Goal: Transaction & Acquisition: Purchase product/service

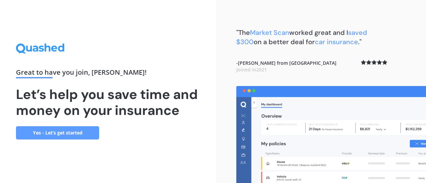
click at [65, 130] on link "Yes - Let’s get started" at bounding box center [57, 132] width 83 height 13
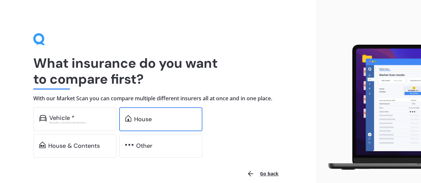
click at [137, 120] on div "House" at bounding box center [143, 119] width 18 height 7
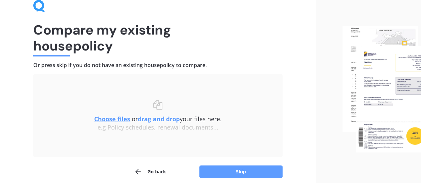
scroll to position [62, 0]
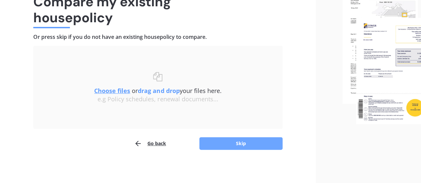
click at [254, 149] on button "Skip" at bounding box center [240, 143] width 83 height 13
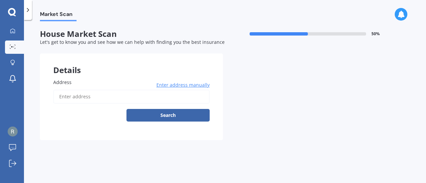
click at [142, 93] on input "Address" at bounding box center [131, 97] width 156 height 14
type input "[STREET_ADDRESS][PERSON_NAME]"
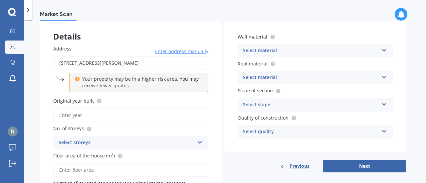
scroll to position [42, 0]
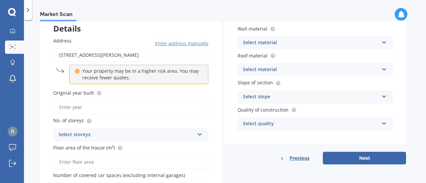
click at [142, 98] on div "Original year built" at bounding box center [130, 101] width 155 height 25
click at [142, 111] on input "Original year built" at bounding box center [130, 107] width 155 height 14
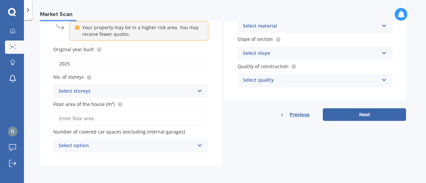
type input "2025"
click at [115, 91] on div "Select storeys" at bounding box center [127, 91] width 136 height 8
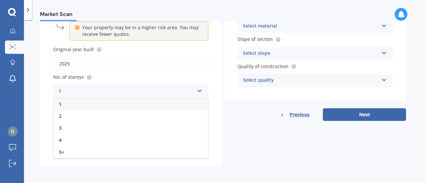
click at [81, 99] on div "1" at bounding box center [131, 104] width 154 height 12
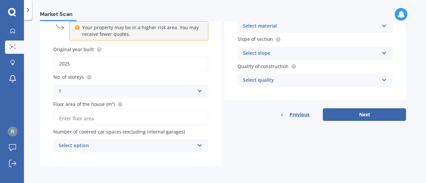
click at [86, 119] on input "Floor area of the house (m²)" at bounding box center [130, 119] width 155 height 14
type input "116"
click at [86, 145] on div "Select option" at bounding box center [127, 146] width 136 height 8
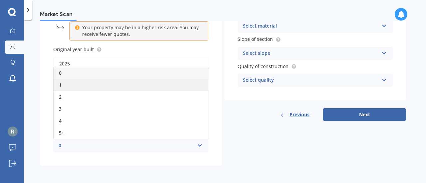
click at [65, 87] on div "1" at bounding box center [131, 85] width 154 height 12
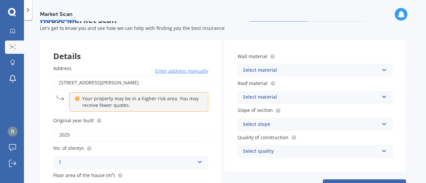
scroll to position [10, 0]
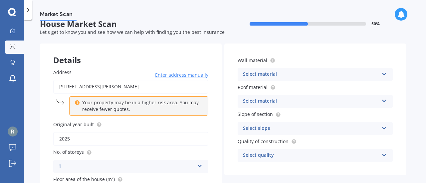
click at [271, 76] on div "Select material" at bounding box center [311, 75] width 136 height 8
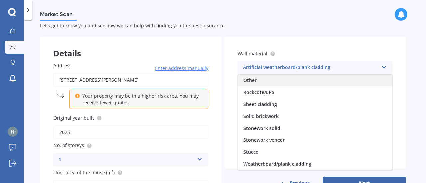
scroll to position [15, 0]
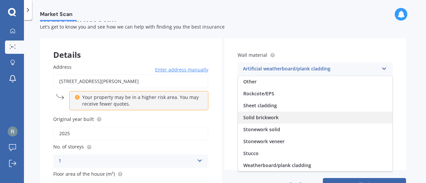
click at [286, 116] on div "Solid brickwork" at bounding box center [315, 118] width 154 height 12
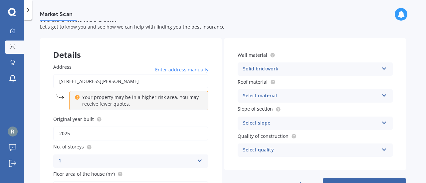
scroll to position [0, 0]
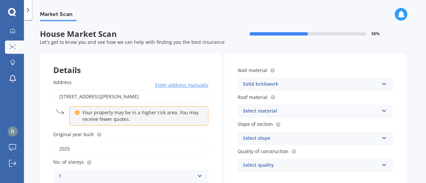
click at [270, 110] on div "Select material" at bounding box center [311, 111] width 136 height 8
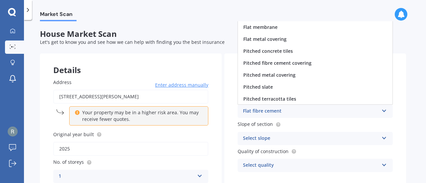
click at [270, 110] on div "Flat fibre cement" at bounding box center [311, 111] width 136 height 8
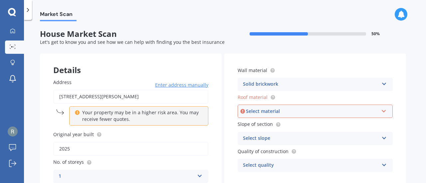
click at [259, 80] on div "Solid brickwork Artificial weatherboard/plank cladding Blockwork Brick veneer D…" at bounding box center [315, 84] width 155 height 13
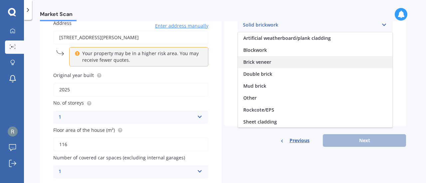
scroll to position [59, 0]
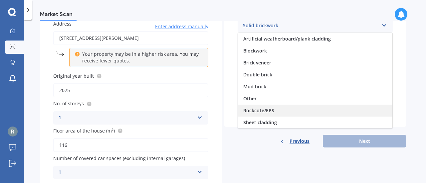
click at [273, 111] on div "Rockcote/EPS" at bounding box center [315, 111] width 154 height 12
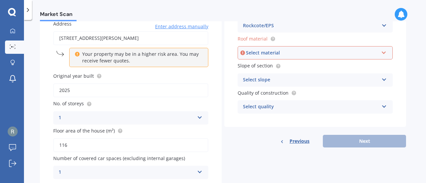
click at [275, 52] on div "Select material" at bounding box center [312, 52] width 132 height 7
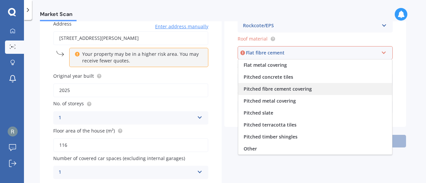
scroll to position [24, 0]
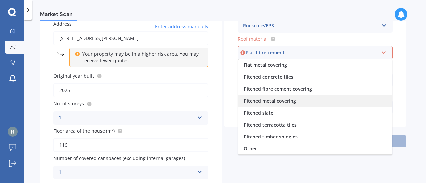
click at [268, 104] on div "Pitched metal covering" at bounding box center [315, 101] width 154 height 12
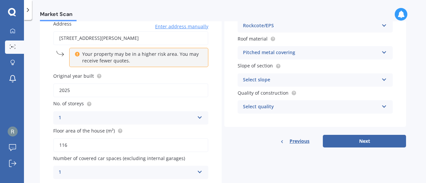
click at [282, 77] on div "Select slope" at bounding box center [311, 80] width 136 height 8
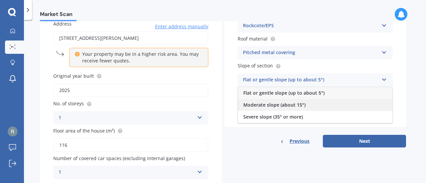
click at [299, 101] on div "Moderate slope (about 15°)" at bounding box center [315, 105] width 154 height 12
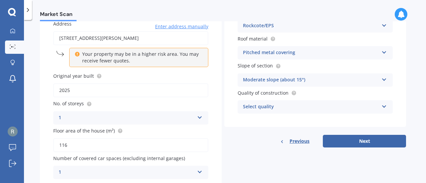
click at [301, 107] on div "Select quality" at bounding box center [311, 107] width 136 height 8
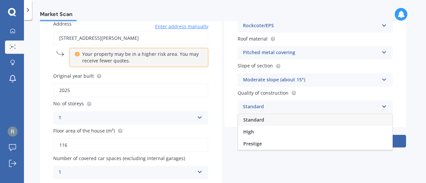
click at [266, 118] on div "Standard" at bounding box center [315, 120] width 154 height 12
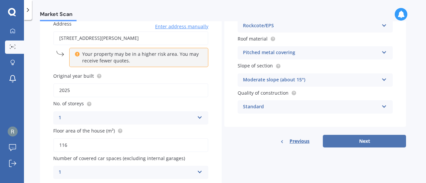
click at [340, 145] on button "Next" at bounding box center [364, 141] width 83 height 13
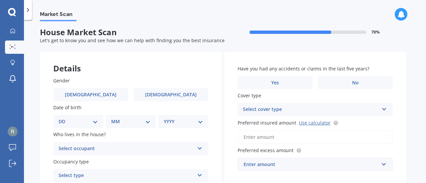
scroll to position [0, 0]
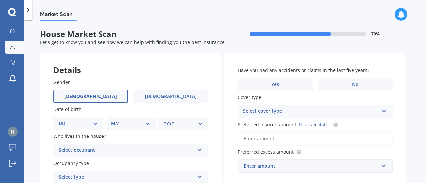
click at [71, 97] on label "[DEMOGRAPHIC_DATA]" at bounding box center [90, 96] width 75 height 13
click at [0, 0] on input "[DEMOGRAPHIC_DATA]" at bounding box center [0, 0] width 0 height 0
click at [63, 128] on div "DD 01 02 03 04 05 06 07 08 09 10 11 12 13 14 15 16 17 18 19 20 21 22 23 24 25 2…" at bounding box center [78, 123] width 50 height 13
click at [69, 124] on select "DD 01 02 03 04 05 06 07 08 09 10 11 12 13 14 15 16 17 18 19 20 21 22 23 24 25 2…" at bounding box center [78, 123] width 39 height 7
select select "02"
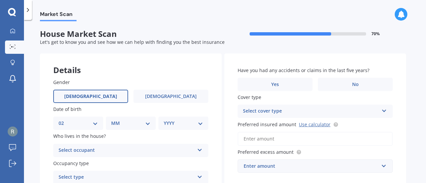
click at [64, 120] on select "DD 01 02 03 04 05 06 07 08 09 10 11 12 13 14 15 16 17 18 19 20 21 22 23 24 25 2…" at bounding box center [78, 123] width 39 height 7
click at [111, 124] on div "MM 01 02 03 04 05 06 07 08 09 10 11 12" at bounding box center [131, 123] width 47 height 13
click at [122, 123] on select "MM 01 02 03 04 05 06 07 08 09 10 11 12" at bounding box center [132, 123] width 37 height 7
select select "06"
click at [114, 120] on select "MM 01 02 03 04 05 06 07 08 09 10 11 12" at bounding box center [132, 123] width 37 height 7
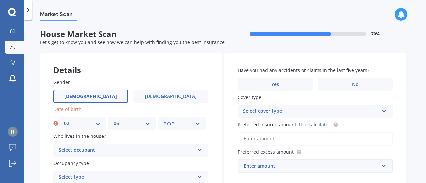
click at [182, 125] on select "YYYY 2009 2008 2007 2006 2005 2004 2003 2002 2001 2000 1999 1998 1997 1996 1995…" at bounding box center [182, 123] width 37 height 7
select select "1999"
click at [164, 120] on select "YYYY 2009 2008 2007 2006 2005 2004 2003 2002 2001 2000 1999 1998 1997 1996 1995…" at bounding box center [182, 123] width 37 height 7
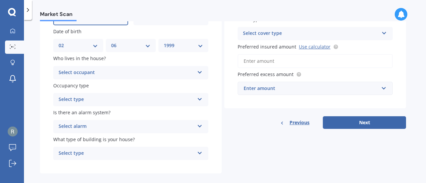
scroll to position [83, 0]
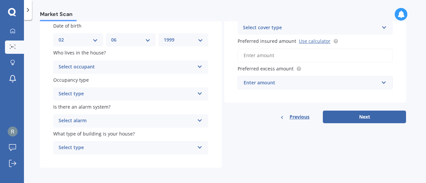
click at [106, 60] on div "Who lives in the house? Select occupant Owner Owner + Boarder" at bounding box center [130, 61] width 155 height 24
click at [106, 67] on div "Select occupant" at bounding box center [127, 67] width 136 height 8
click at [63, 65] on div "Owner" at bounding box center [127, 67] width 136 height 8
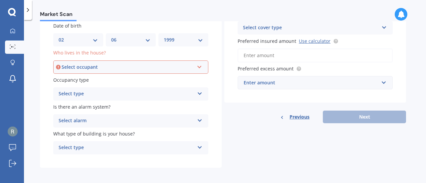
click at [63, 65] on div "Select occupant" at bounding box center [128, 67] width 132 height 7
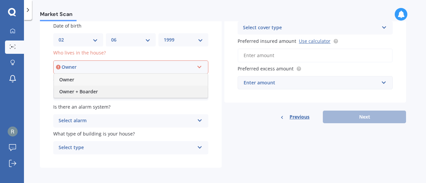
scroll to position [86, 0]
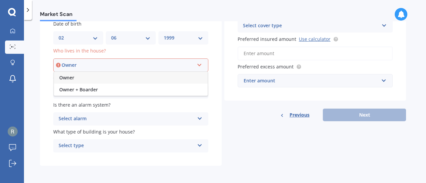
click at [73, 76] on span "Owner" at bounding box center [66, 78] width 15 height 6
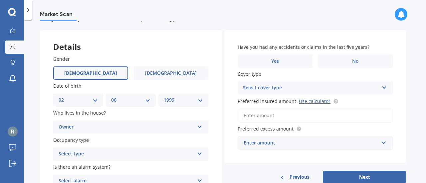
scroll to position [69, 0]
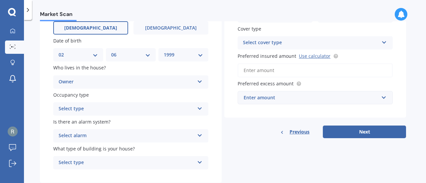
click at [123, 86] on div "Owner Owner Owner + Boarder" at bounding box center [130, 82] width 155 height 13
click at [36, 96] on div "Market Scan House Market Scan 70 % Let's get to know you and see how we can hel…" at bounding box center [225, 102] width 402 height 163
click at [82, 111] on div "Select type" at bounding box center [127, 109] width 136 height 8
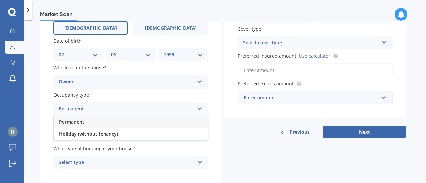
click at [83, 125] on span "Permanent" at bounding box center [71, 122] width 25 height 6
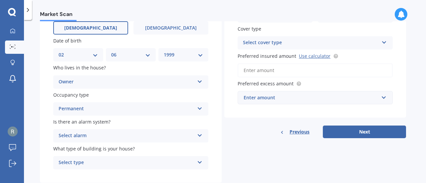
click at [125, 141] on div "Select alarm Yes, monitored Yes, not monitored No" at bounding box center [130, 135] width 155 height 13
click at [89, 145] on div "Yes, monitored" at bounding box center [131, 149] width 154 height 12
click at [85, 135] on div "Yes, monitored" at bounding box center [127, 136] width 136 height 8
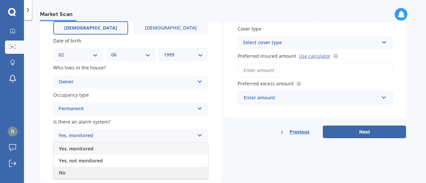
click at [77, 170] on div "No" at bounding box center [131, 173] width 154 height 12
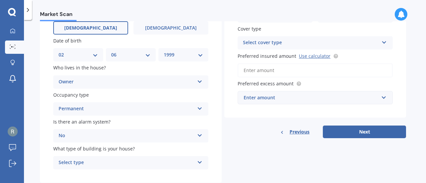
click at [91, 164] on div "Select type" at bounding box center [127, 163] width 136 height 8
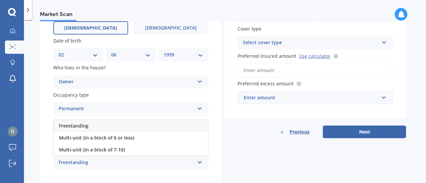
click at [62, 127] on span "Freestanding" at bounding box center [74, 126] width 30 height 6
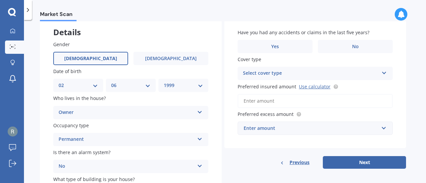
scroll to position [3, 0]
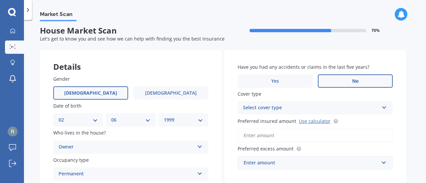
click at [332, 76] on label "No" at bounding box center [355, 81] width 75 height 13
click at [0, 0] on input "No" at bounding box center [0, 0] width 0 height 0
click at [307, 111] on div "Select cover type" at bounding box center [311, 108] width 136 height 8
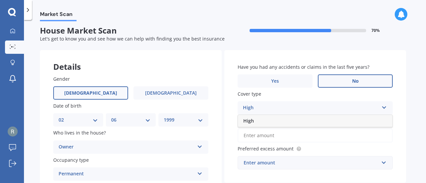
click at [307, 111] on div "High" at bounding box center [311, 108] width 136 height 8
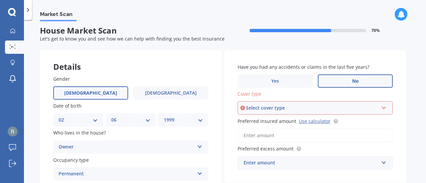
click at [297, 109] on div "Select cover type" at bounding box center [312, 107] width 132 height 7
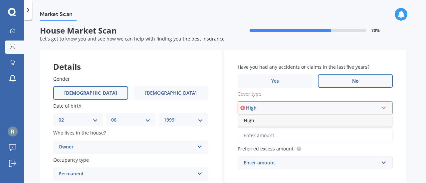
click at [270, 119] on div "High" at bounding box center [315, 121] width 154 height 12
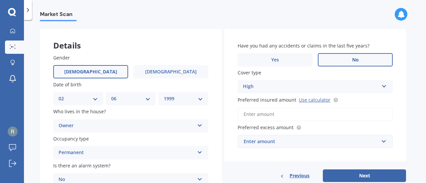
scroll to position [26, 0]
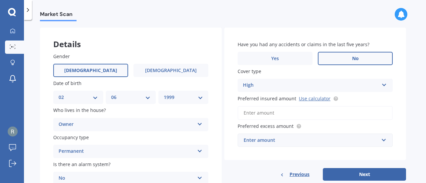
click at [275, 115] on input "Preferred insured amount Use calculator" at bounding box center [315, 113] width 155 height 14
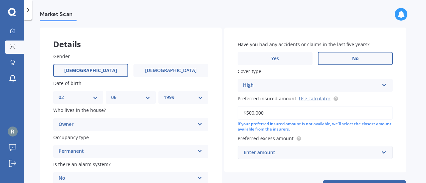
scroll to position [82, 0]
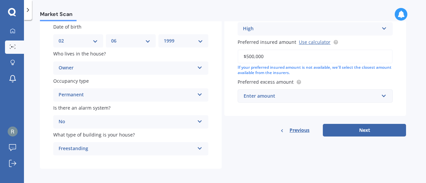
type input "$500,000"
click at [260, 97] on div "Enter amount" at bounding box center [311, 95] width 135 height 7
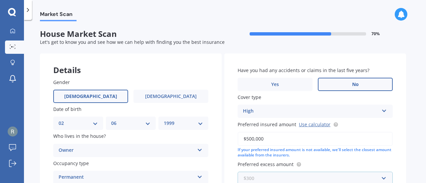
scroll to position [86, 0]
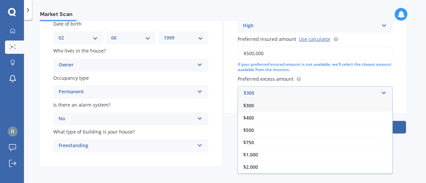
click at [138, 174] on div "Market Scan House Market Scan 70 % Let's get to know you and see how we can hel…" at bounding box center [225, 102] width 402 height 163
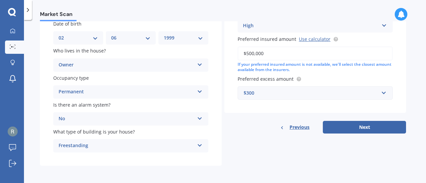
click at [298, 131] on span "Previous" at bounding box center [299, 127] width 20 height 10
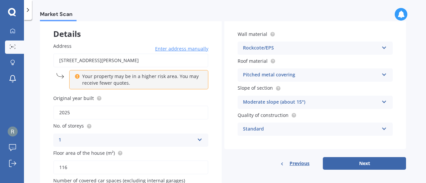
scroll to position [41, 0]
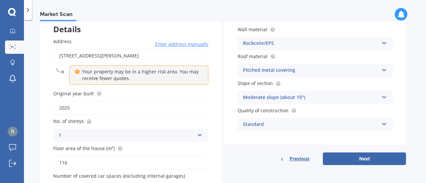
click at [269, 95] on div "Moderate slope (about 15°)" at bounding box center [311, 98] width 136 height 8
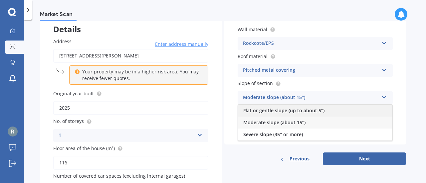
click at [266, 108] on span "Flat or gentle slope (up to about 5°)" at bounding box center [283, 110] width 81 height 6
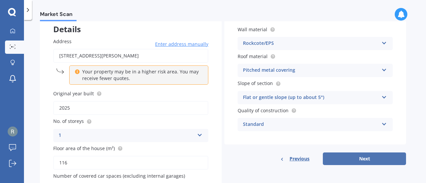
click at [340, 157] on button "Next" at bounding box center [364, 159] width 83 height 13
select select "02"
select select "06"
select select "1999"
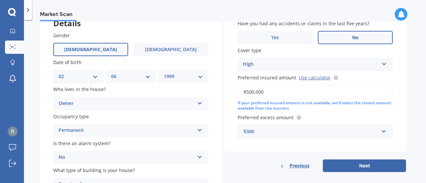
scroll to position [49, 0]
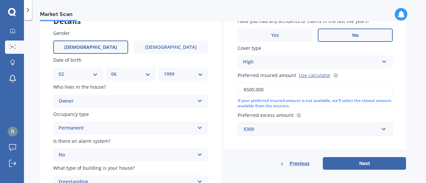
click at [296, 58] on div "High High" at bounding box center [315, 62] width 155 height 13
click at [272, 130] on div "$300" at bounding box center [311, 129] width 135 height 7
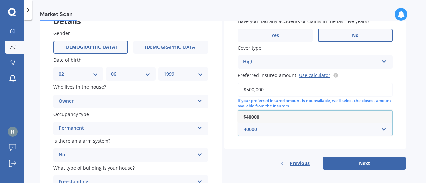
type input "400000"
click at [346, 161] on button "Next" at bounding box center [364, 163] width 83 height 13
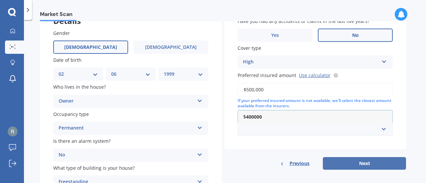
select select "02"
select select "06"
select select "1999"
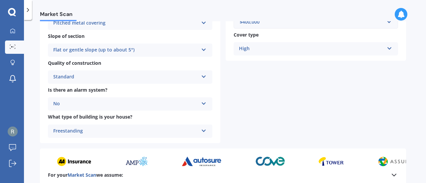
scroll to position [297, 0]
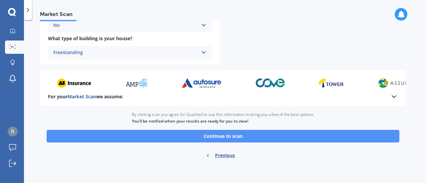
click at [246, 136] on button "Continue to scan" at bounding box center [223, 136] width 353 height 13
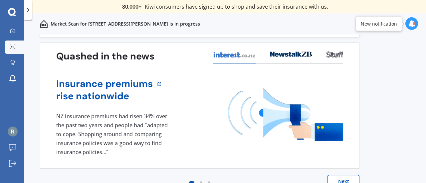
scroll to position [31, 0]
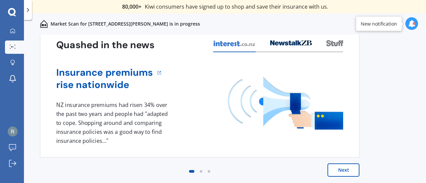
click at [349, 169] on button "Next" at bounding box center [343, 170] width 32 height 13
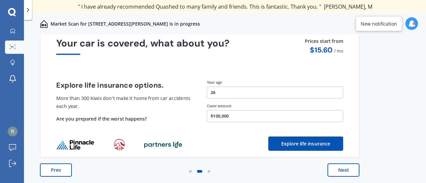
click at [251, 116] on button "$100,000" at bounding box center [275, 116] width 136 height 12
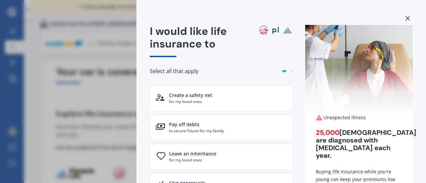
scroll to position [0, 0]
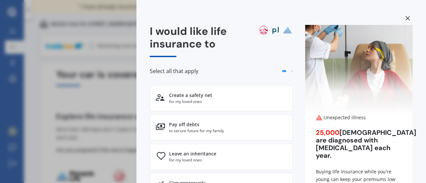
click at [405, 17] on icon at bounding box center [407, 18] width 5 height 5
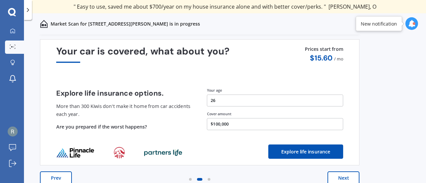
scroll to position [31, 0]
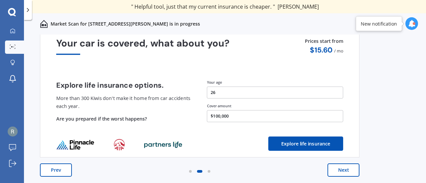
click at [339, 162] on div "Quashed in the news Insurance premiums rise nationwide 1 NZ insurance premiums …" at bounding box center [199, 110] width 319 height 159
click at [342, 167] on button "Next" at bounding box center [343, 170] width 32 height 13
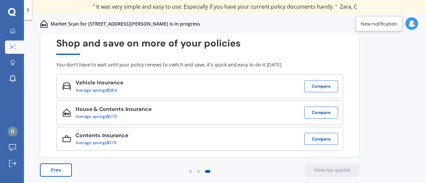
click at [56, 173] on button "Prev" at bounding box center [56, 170] width 32 height 13
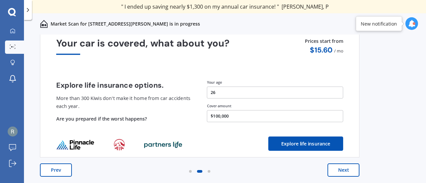
click at [60, 169] on button "Prev" at bounding box center [56, 170] width 32 height 13
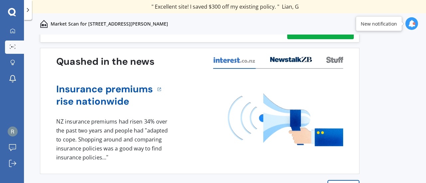
scroll to position [0, 0]
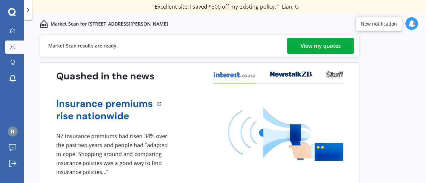
click at [307, 50] on div "View my quotes" at bounding box center [320, 46] width 40 height 16
